Goal: Navigation & Orientation: Find specific page/section

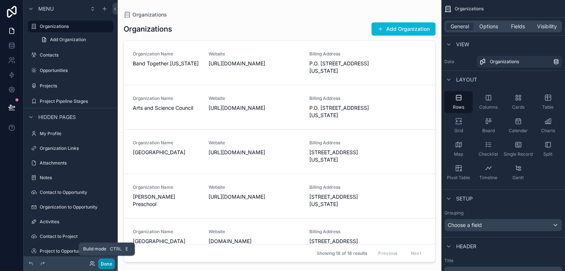
click at [110, 263] on button "Done" at bounding box center [106, 264] width 17 height 11
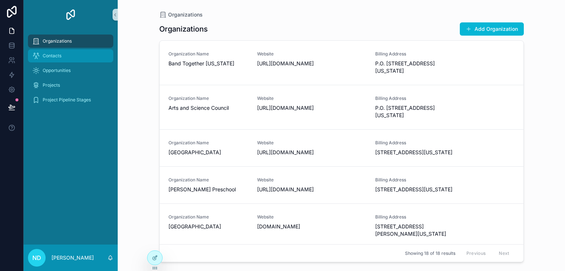
click at [74, 58] on div "Contacts" at bounding box center [70, 56] width 76 height 12
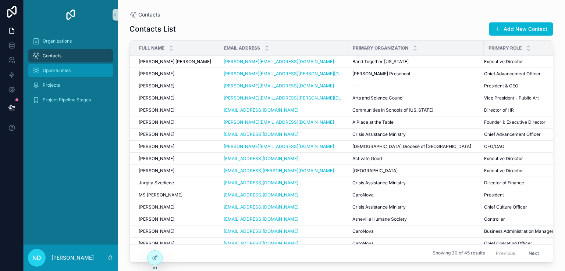
click at [75, 74] on div "Opportunities" at bounding box center [70, 71] width 76 height 12
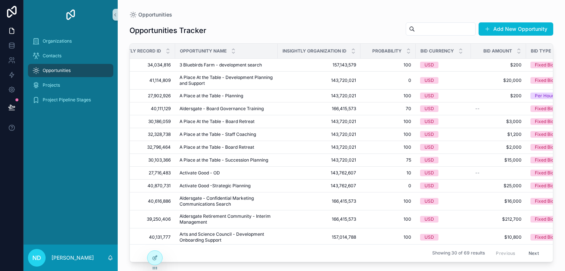
scroll to position [0, 26]
click at [51, 89] on div "Projects" at bounding box center [70, 85] width 76 height 12
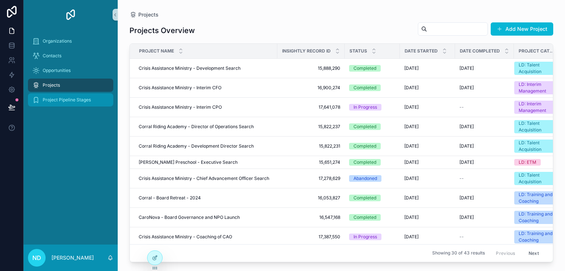
click at [71, 100] on span "Project Pipeline Stages" at bounding box center [67, 100] width 48 height 6
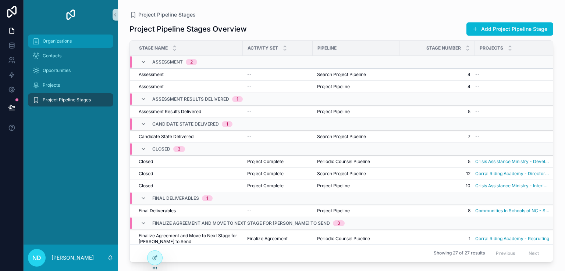
click at [69, 39] on span "Organizations" at bounding box center [57, 41] width 29 height 6
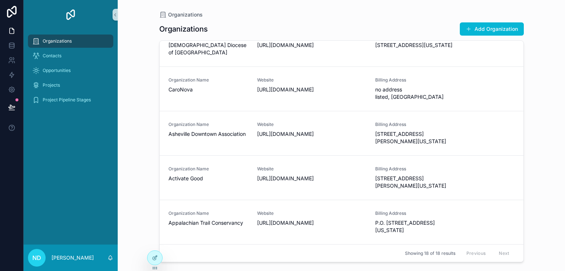
scroll to position [698, 0]
click at [63, 61] on div "Contacts" at bounding box center [70, 56] width 76 height 12
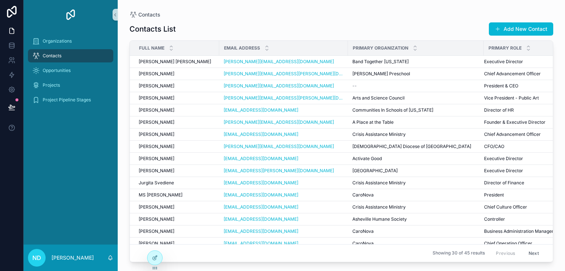
click at [371, 51] on span "Primary Organization" at bounding box center [381, 48] width 56 height 6
click at [413, 50] on icon "scrollable content" at bounding box center [415, 49] width 5 height 5
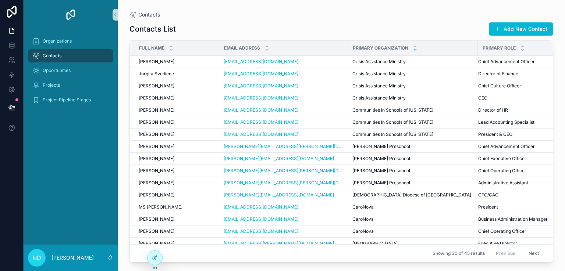
click at [413, 51] on icon "scrollable content" at bounding box center [415, 49] width 5 height 5
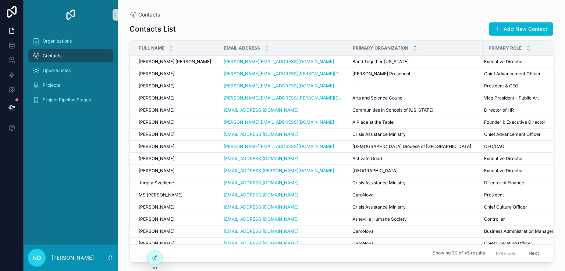
click at [414, 46] on icon "scrollable content" at bounding box center [415, 46] width 3 height 1
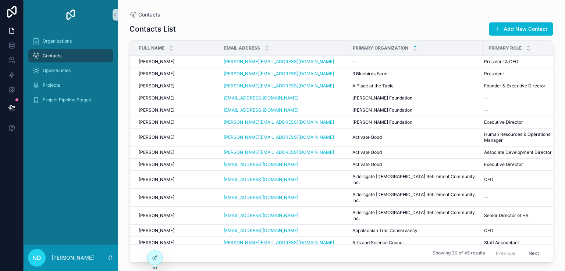
scroll to position [0, 6]
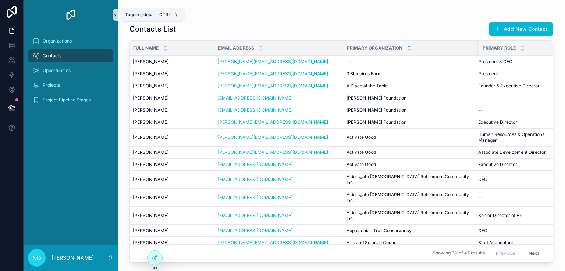
click at [115, 18] on button "scrollable content" at bounding box center [115, 15] width 5 height 12
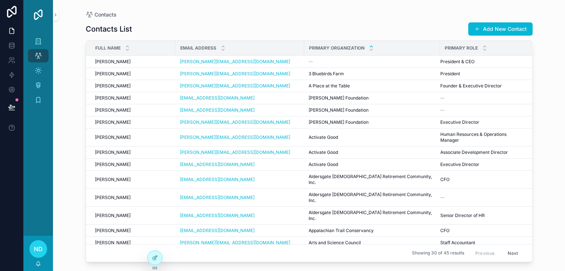
scroll to position [0, 0]
click at [55, 17] on button "scrollable content" at bounding box center [55, 15] width 5 height 12
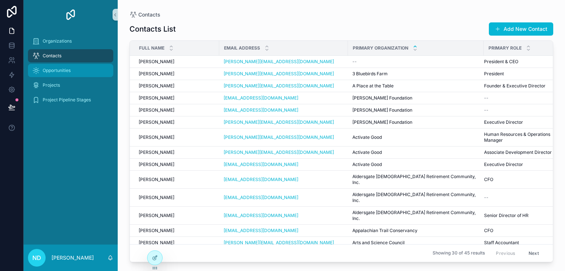
click at [56, 74] on div "Opportunities" at bounding box center [70, 71] width 76 height 12
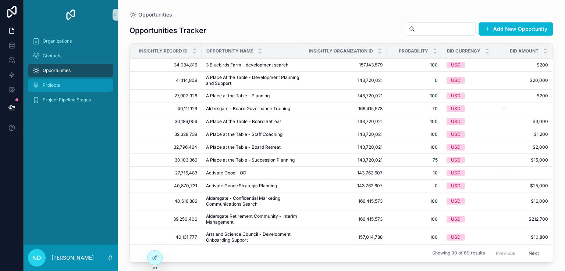
click at [63, 86] on div "Projects" at bounding box center [70, 85] width 76 height 12
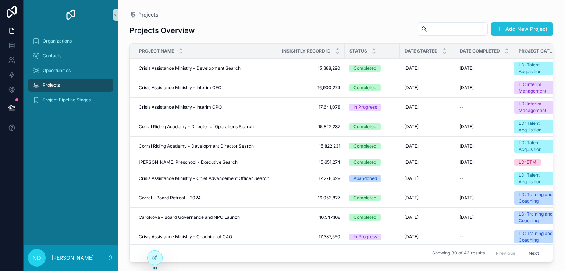
click at [521, 32] on button "Add New Project" at bounding box center [522, 28] width 63 height 13
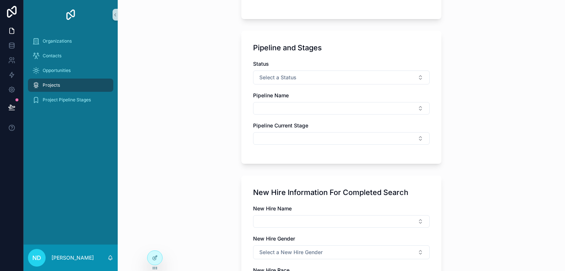
scroll to position [405, 0]
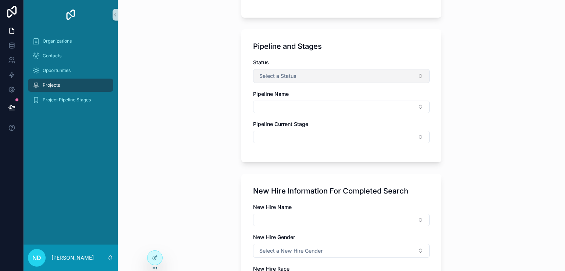
click at [332, 79] on button "Select a Status" at bounding box center [341, 76] width 177 height 14
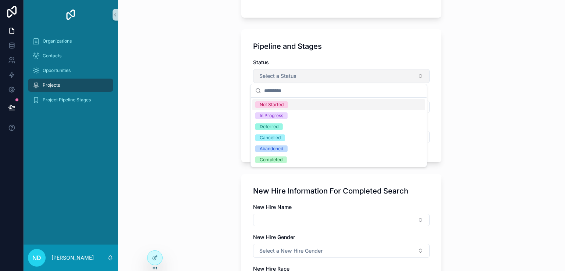
click at [332, 79] on button "Select a Status" at bounding box center [341, 76] width 177 height 14
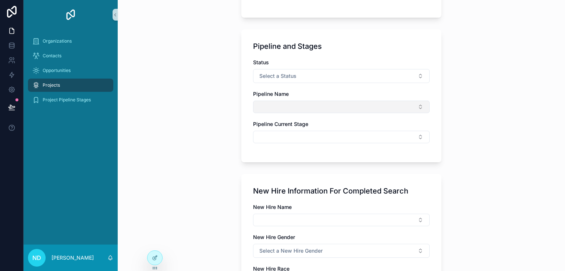
click at [325, 103] on button "Select Button" at bounding box center [341, 107] width 177 height 13
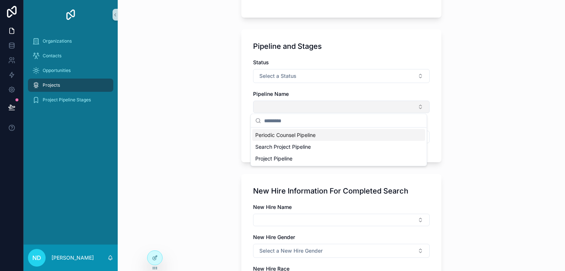
click at [325, 103] on button "Select Button" at bounding box center [341, 107] width 177 height 13
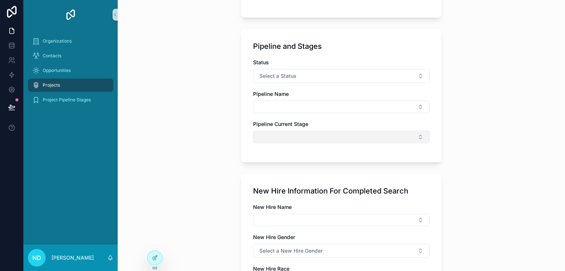
click at [327, 139] on button "Select Button" at bounding box center [341, 137] width 177 height 13
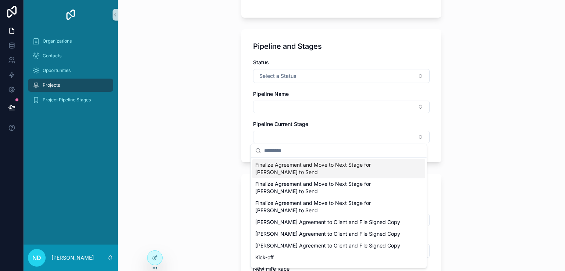
click at [482, 117] on div "Projects Create New Project Create New Project Project Details Project Name RFP…" at bounding box center [341, 135] width 447 height 271
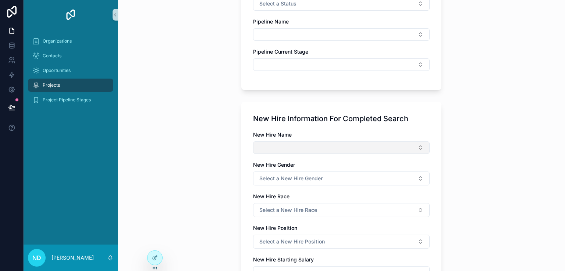
scroll to position [478, 0]
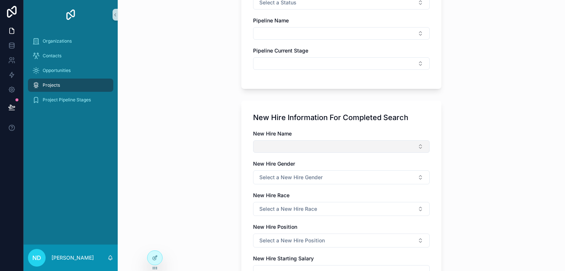
click at [345, 148] on button "Select Button" at bounding box center [341, 146] width 177 height 13
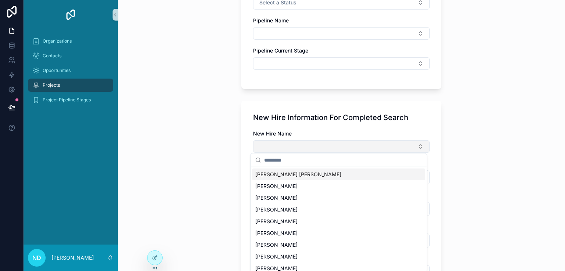
click at [345, 148] on button "Select Button" at bounding box center [341, 146] width 177 height 13
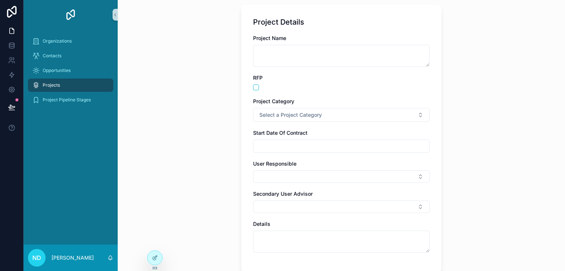
scroll to position [0, 0]
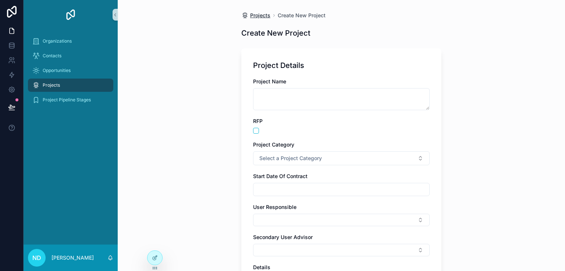
click at [261, 19] on span "Projects" at bounding box center [260, 15] width 20 height 7
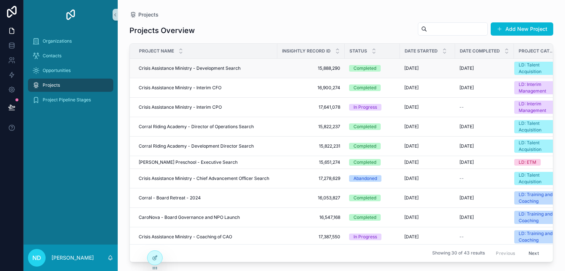
click at [194, 67] on span "Crisis Assistance Ministry - Development Search" at bounding box center [190, 68] width 102 height 6
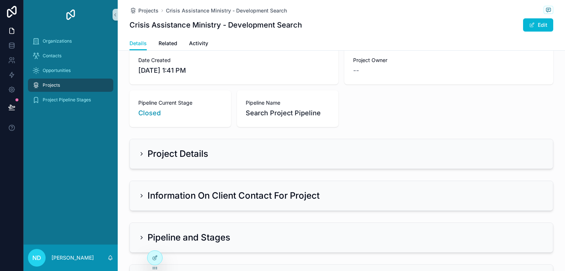
scroll to position [110, 0]
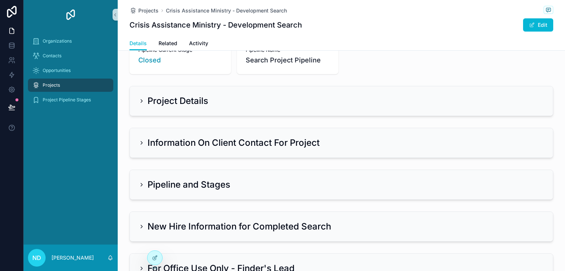
click at [139, 103] on icon "scrollable content" at bounding box center [142, 101] width 6 height 6
click at [139, 101] on icon "scrollable content" at bounding box center [142, 101] width 6 height 6
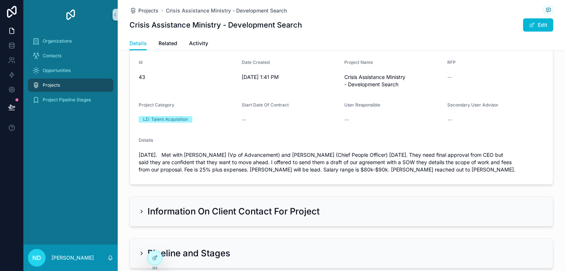
scroll to position [184, 0]
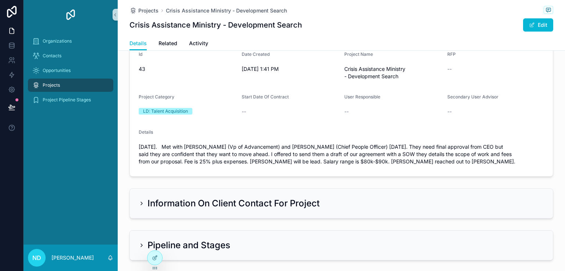
click at [139, 205] on icon "scrollable content" at bounding box center [142, 204] width 6 height 6
click at [140, 203] on icon "scrollable content" at bounding box center [142, 204] width 6 height 6
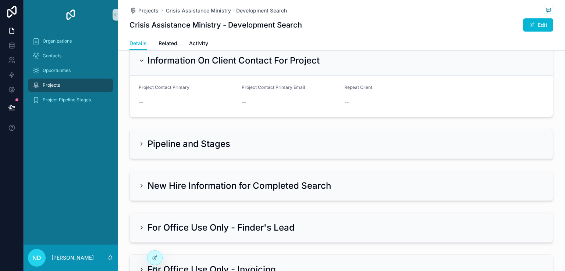
scroll to position [331, 0]
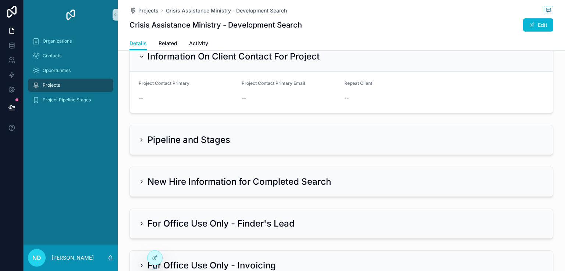
click at [139, 139] on icon "scrollable content" at bounding box center [142, 140] width 6 height 6
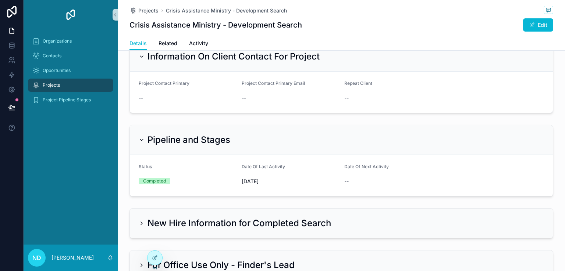
scroll to position [405, 0]
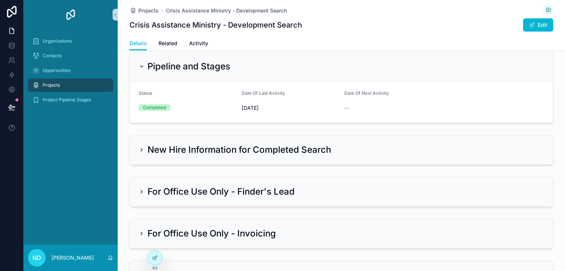
click at [140, 149] on icon "scrollable content" at bounding box center [142, 150] width 6 height 6
click at [139, 149] on icon "scrollable content" at bounding box center [142, 150] width 6 height 6
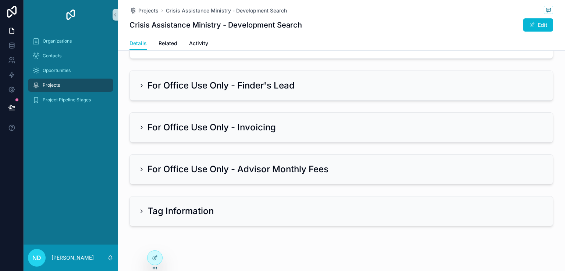
scroll to position [591, 0]
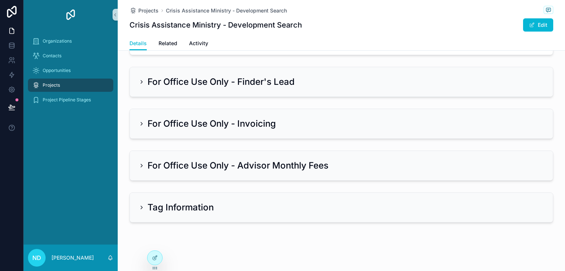
click at [139, 206] on icon "scrollable content" at bounding box center [142, 208] width 6 height 6
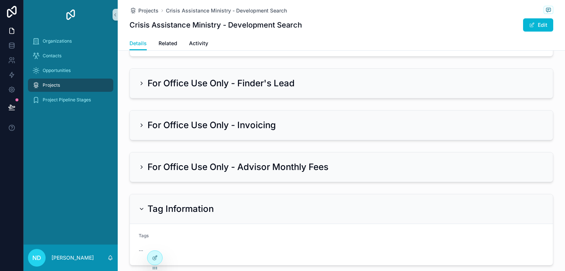
scroll to position [559, 0]
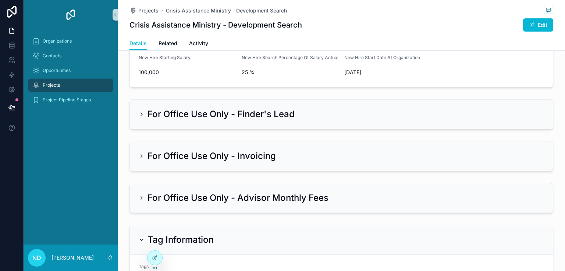
click at [140, 196] on icon "scrollable content" at bounding box center [142, 198] width 6 height 6
click at [141, 197] on icon "scrollable content" at bounding box center [141, 198] width 1 height 3
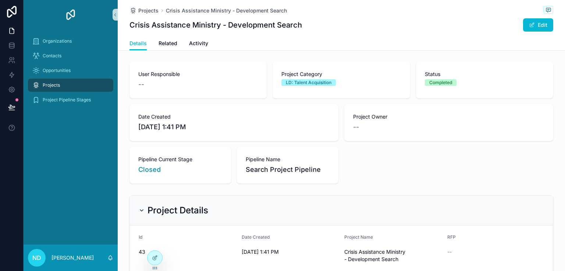
scroll to position [0, 0]
click at [167, 44] on span "Related" at bounding box center [168, 43] width 19 height 7
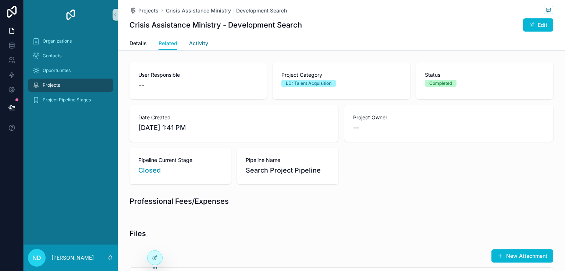
click at [198, 43] on span "Activity" at bounding box center [198, 43] width 19 height 7
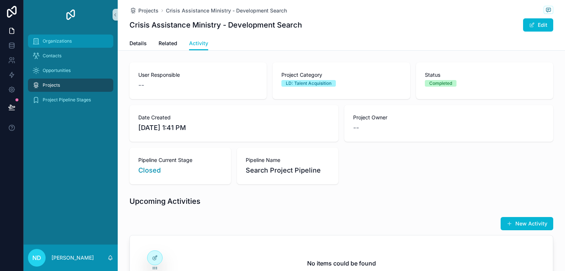
click at [72, 46] on div "Organizations" at bounding box center [70, 41] width 76 height 12
